Goal: Task Accomplishment & Management: Manage account settings

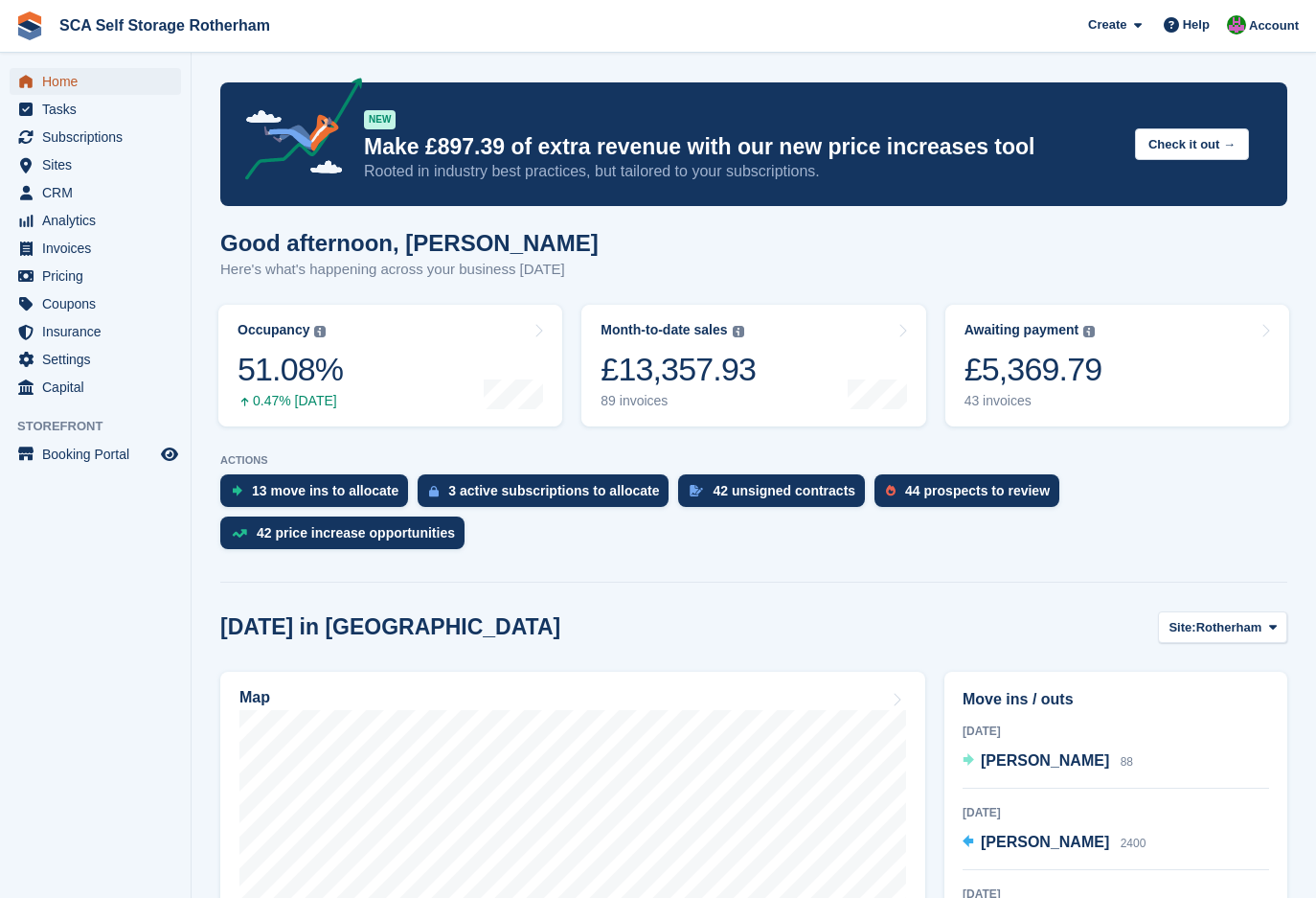
click at [69, 89] on span "Home" at bounding box center [100, 81] width 115 height 27
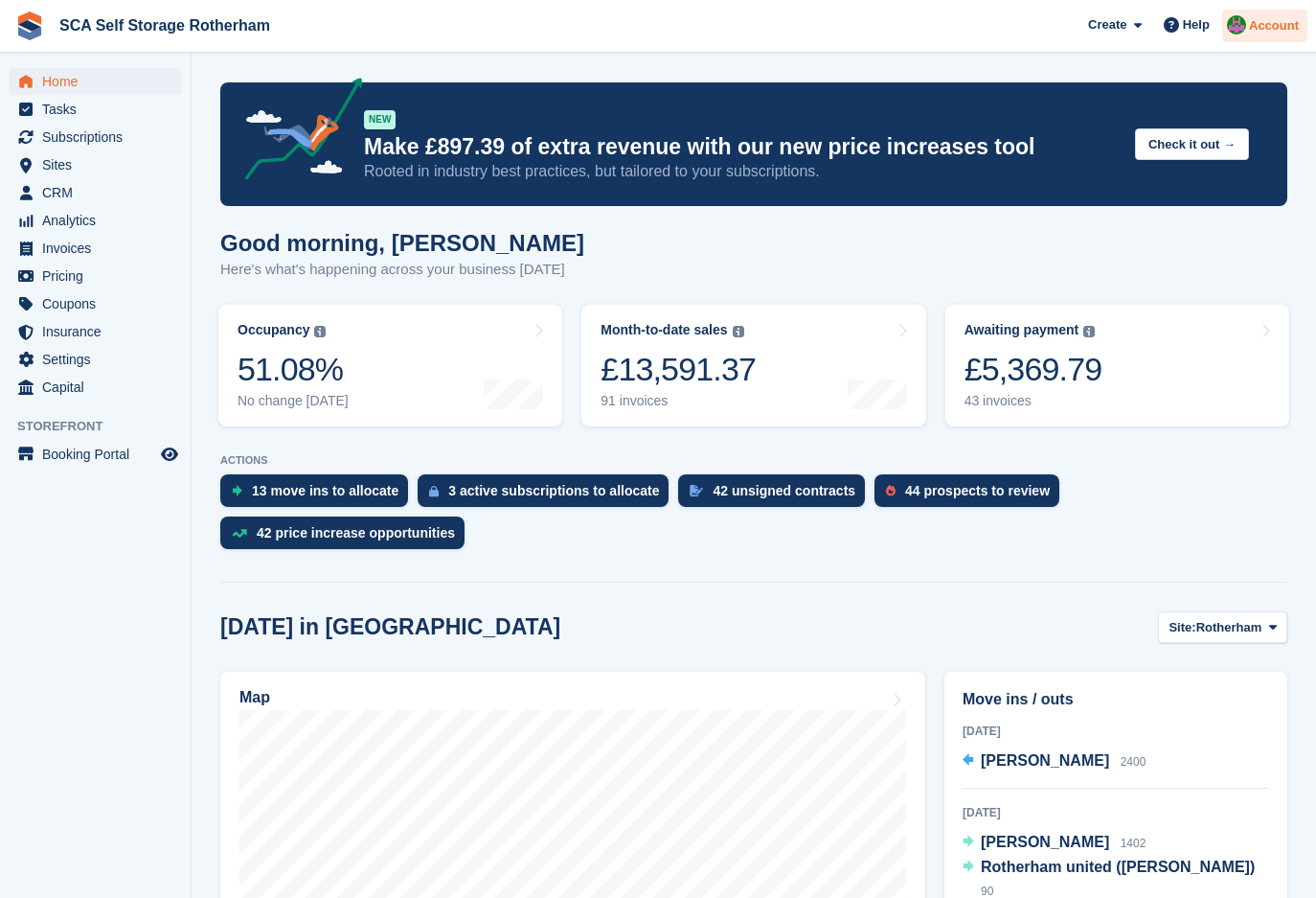
click at [1253, 33] on span "Account" at bounding box center [1274, 26] width 50 height 19
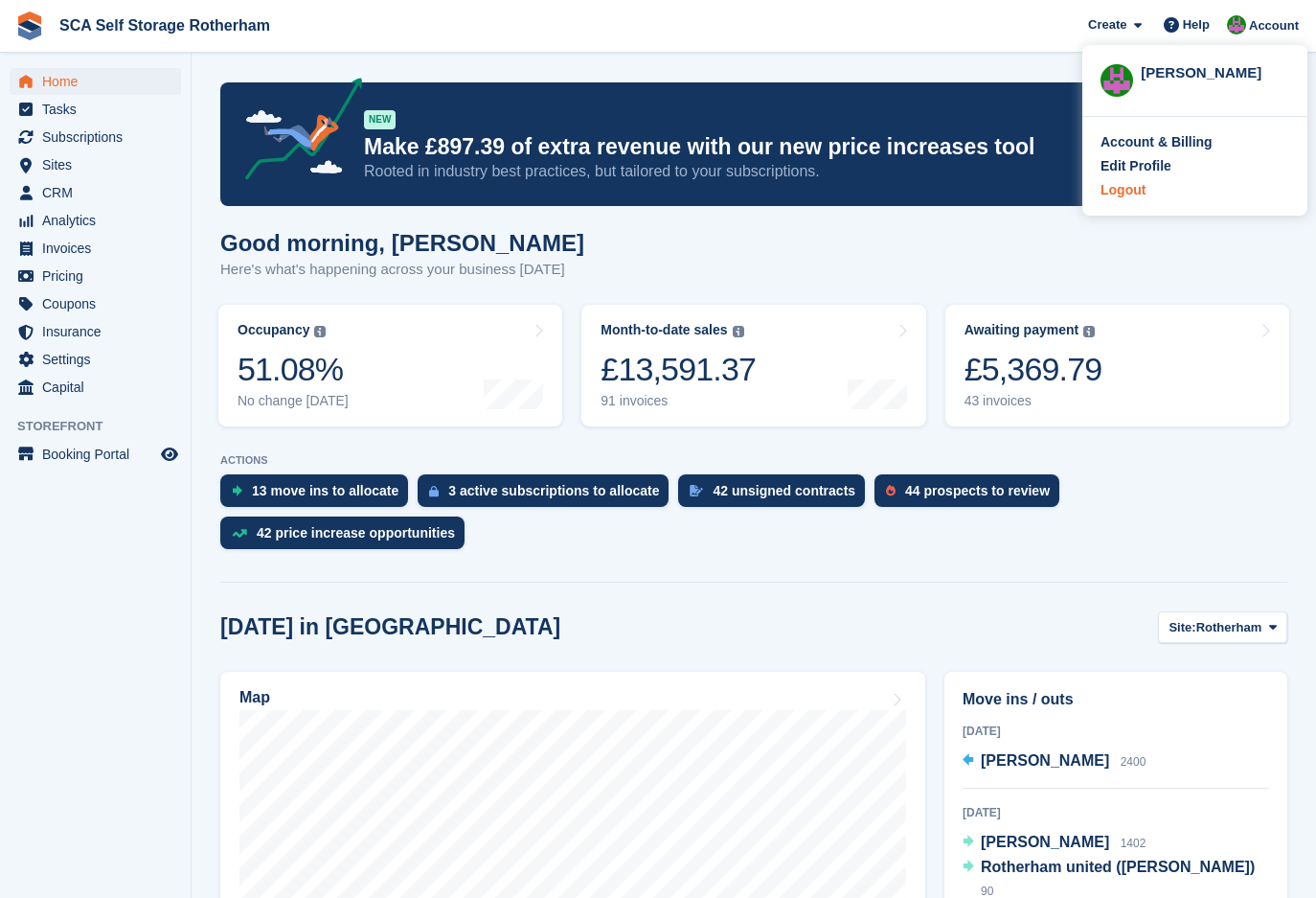
click at [1130, 191] on div "Logout" at bounding box center [1124, 190] width 45 height 20
